Goal: Book appointment/travel/reservation

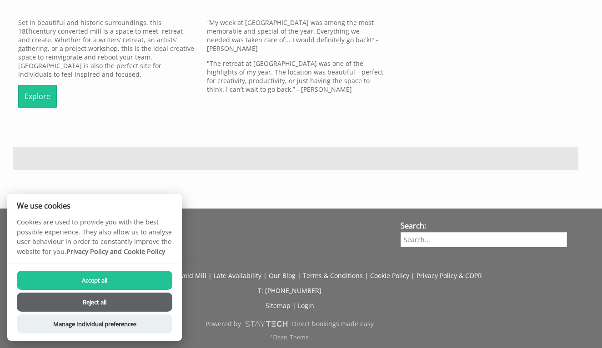
scroll to position [328, 0]
click at [121, 301] on button "Reject all" at bounding box center [95, 302] width 156 height 19
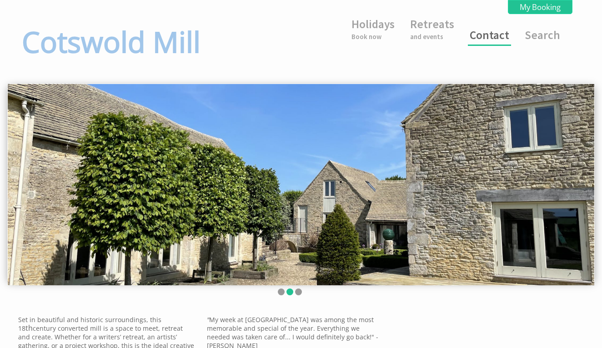
click at [493, 35] on link "Contact" at bounding box center [490, 35] width 40 height 15
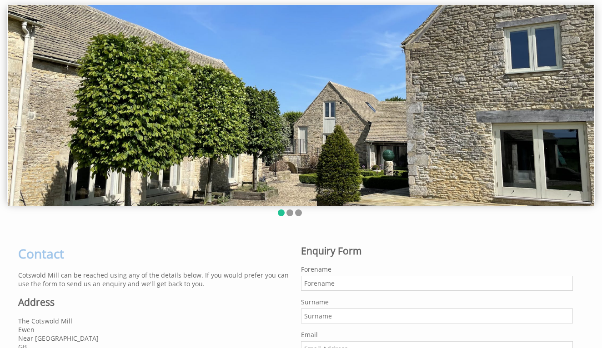
scroll to position [64, 0]
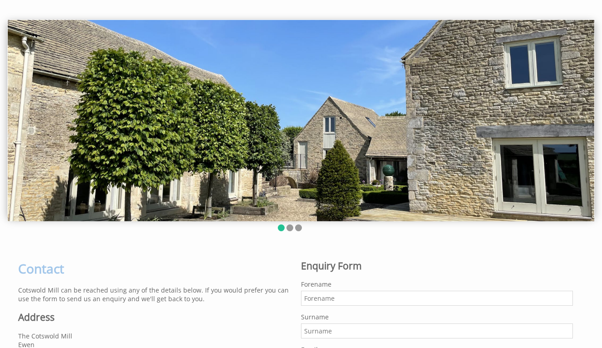
click at [322, 219] on img at bounding box center [301, 120] width 587 height 201
click at [290, 231] on li at bounding box center [289, 228] width 7 height 7
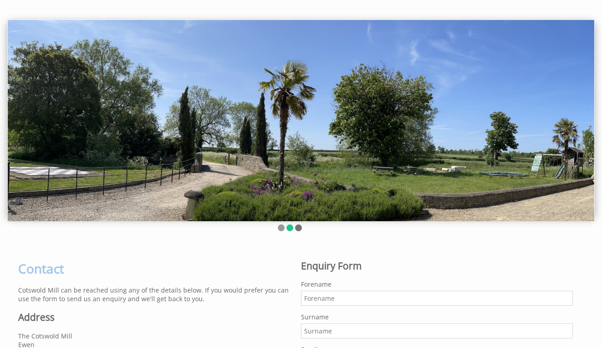
click at [299, 231] on li at bounding box center [298, 228] width 7 height 7
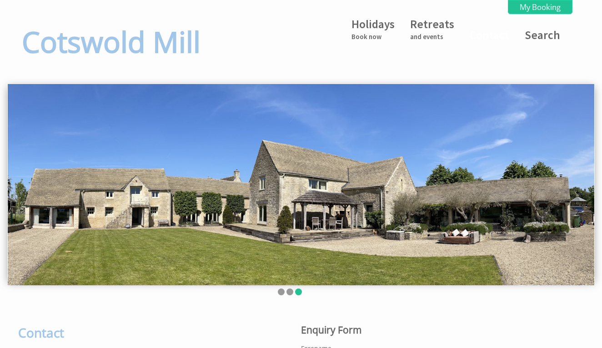
scroll to position [0, 0]
click at [429, 22] on link "Retreats and events" at bounding box center [432, 29] width 44 height 24
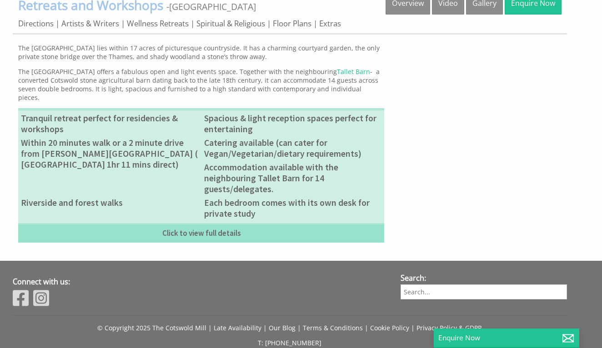
scroll to position [323, 0]
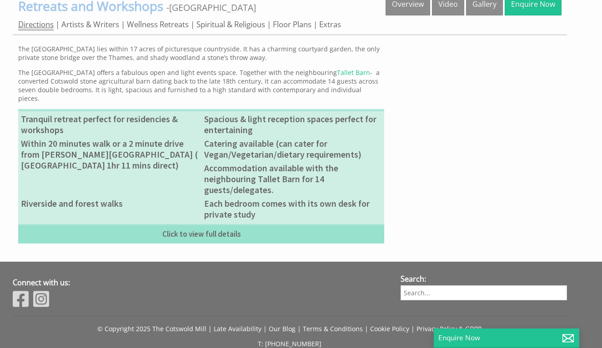
click at [45, 30] on link "Directions" at bounding box center [35, 24] width 35 height 11
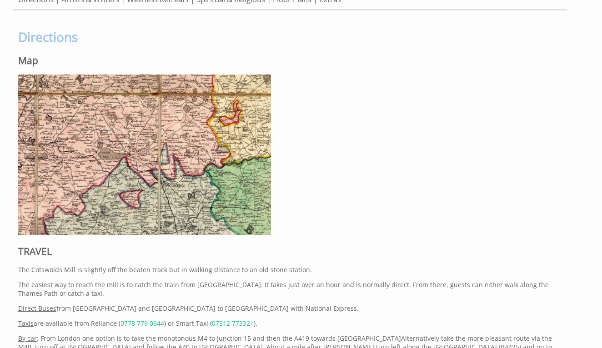
scroll to position [304, 0]
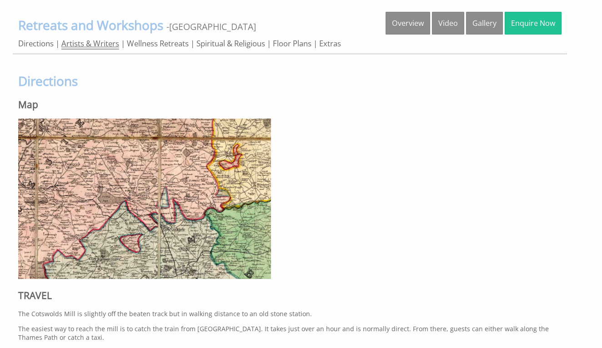
click at [90, 50] on link "Artists & Writers" at bounding box center [90, 43] width 58 height 11
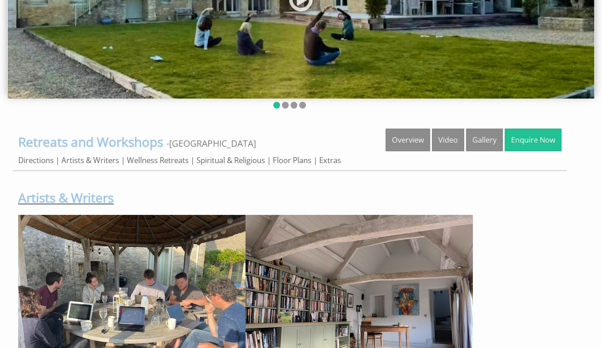
scroll to position [193, 0]
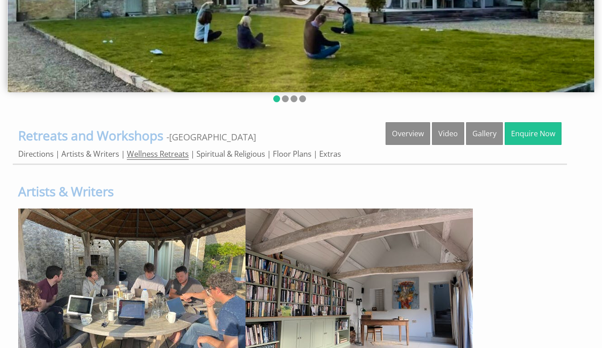
click at [157, 160] on link "Wellness Retreats" at bounding box center [158, 154] width 62 height 11
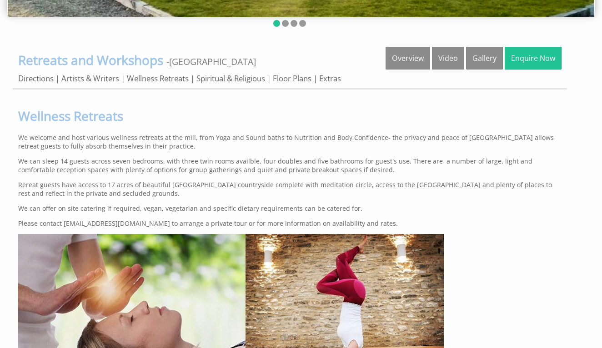
scroll to position [214, 0]
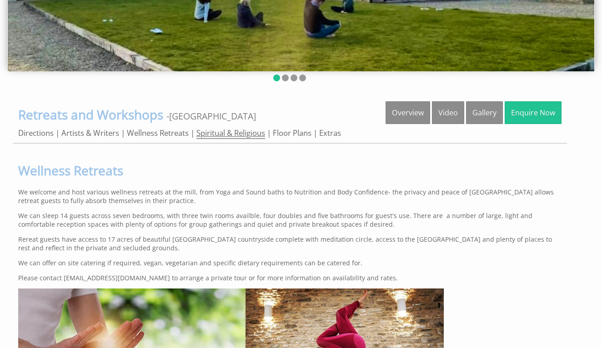
click at [215, 139] on link "Spiritual & Religious" at bounding box center [230, 133] width 69 height 11
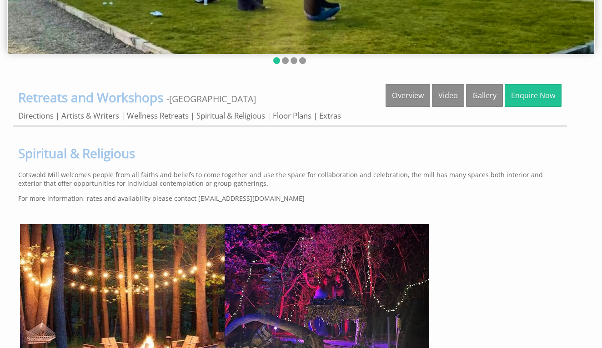
scroll to position [178, 0]
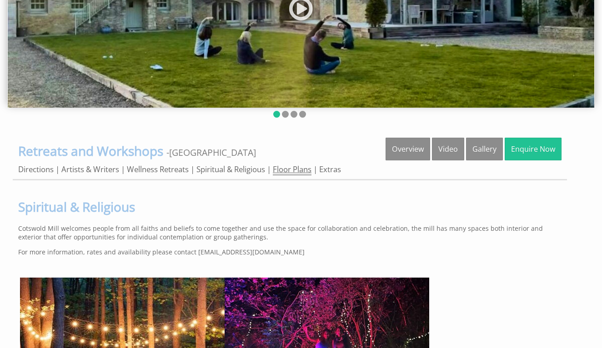
click at [291, 176] on link "Floor Plans" at bounding box center [292, 169] width 39 height 11
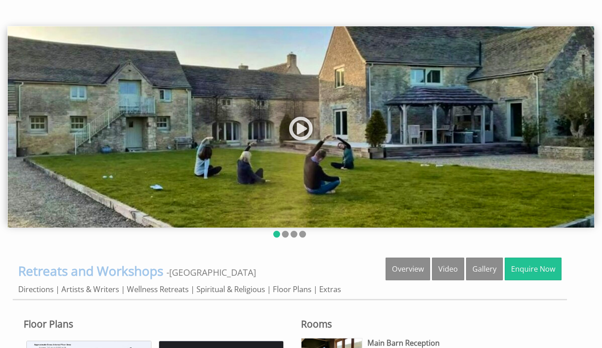
scroll to position [124, 0]
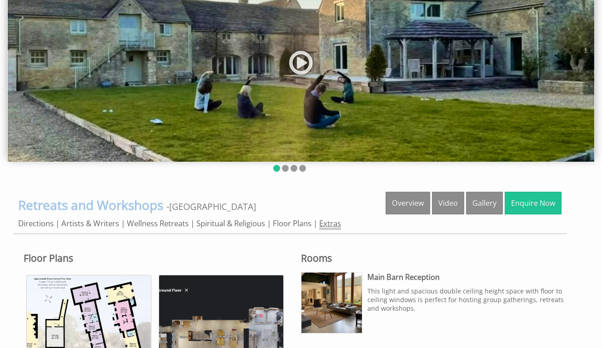
click at [331, 230] on link "Extras" at bounding box center [330, 223] width 22 height 11
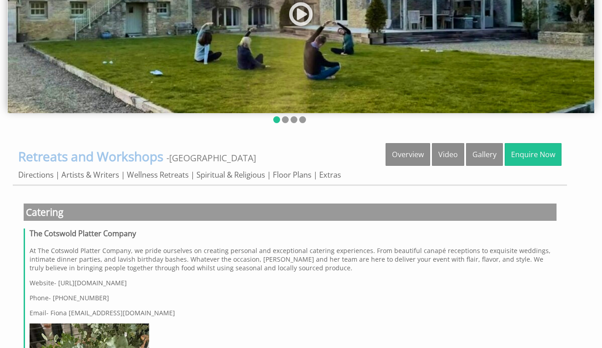
scroll to position [178, 0]
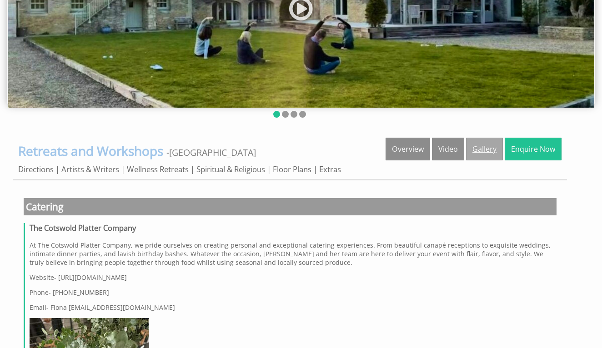
click at [487, 161] on link "Gallery" at bounding box center [484, 149] width 37 height 23
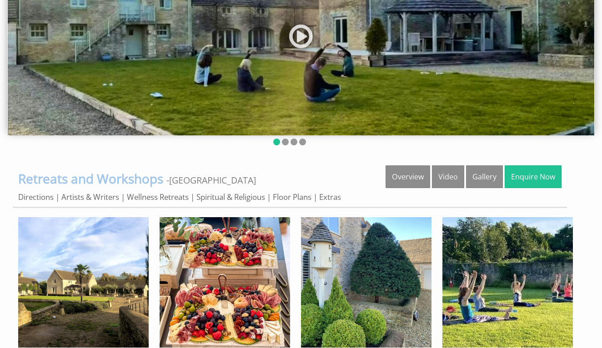
scroll to position [150, 0]
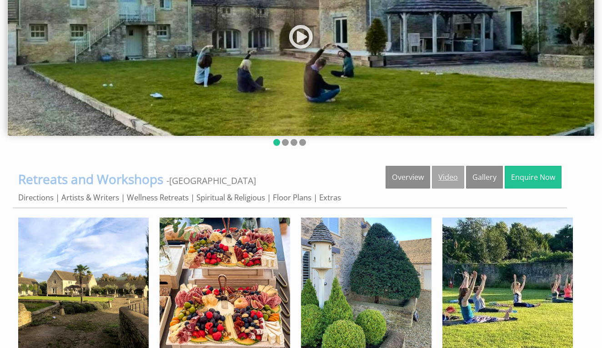
click at [444, 189] on link "Video" at bounding box center [448, 177] width 32 height 23
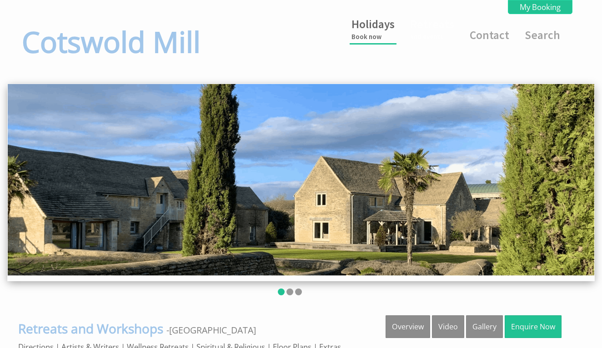
click at [377, 30] on link "Holidays Book now" at bounding box center [373, 29] width 43 height 24
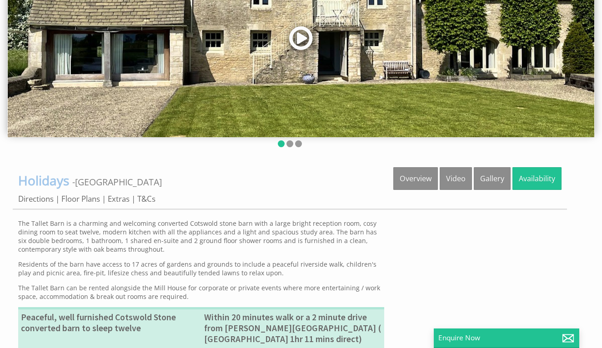
click at [302, 60] on link at bounding box center [300, 41] width 27 height 37
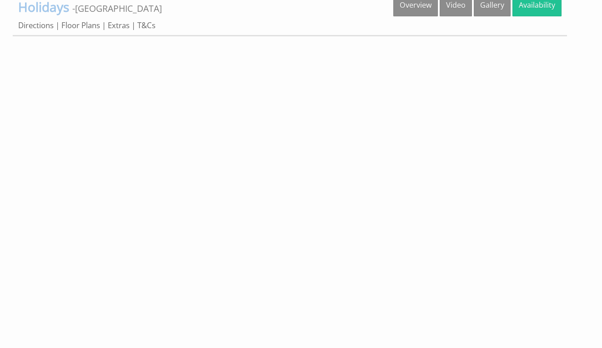
scroll to position [177, 0]
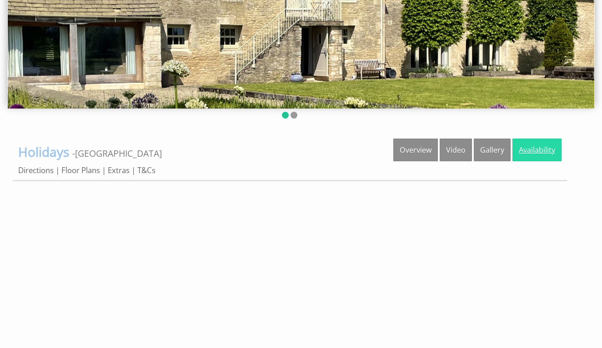
click at [534, 161] on link "Availability" at bounding box center [537, 150] width 49 height 23
